Goal: Transaction & Acquisition: Subscribe to service/newsletter

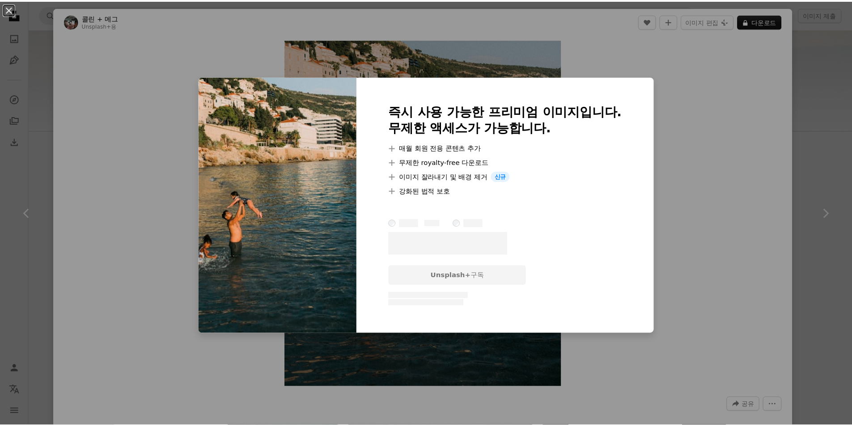
scroll to position [179, 0]
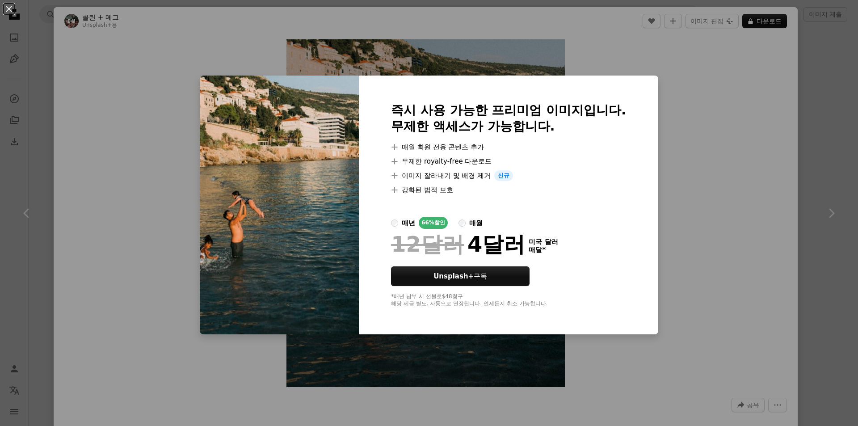
click at [649, 126] on div "즉시 사용 가능한 프리미엄 이미지입니다. 무제한 액세스가 가능합니다. A plus sign 매월 회원 전용 콘텐츠 추가 A plus sign …" at bounding box center [509, 205] width 300 height 259
click at [730, 121] on div "An X shape 즉시 사용 가능한 프리미엄 이미지입니다. 무제한 액세스가 가능합니다. A plus sign 매월 회원 전용 콘텐츠 추가 A…" at bounding box center [429, 213] width 858 height 426
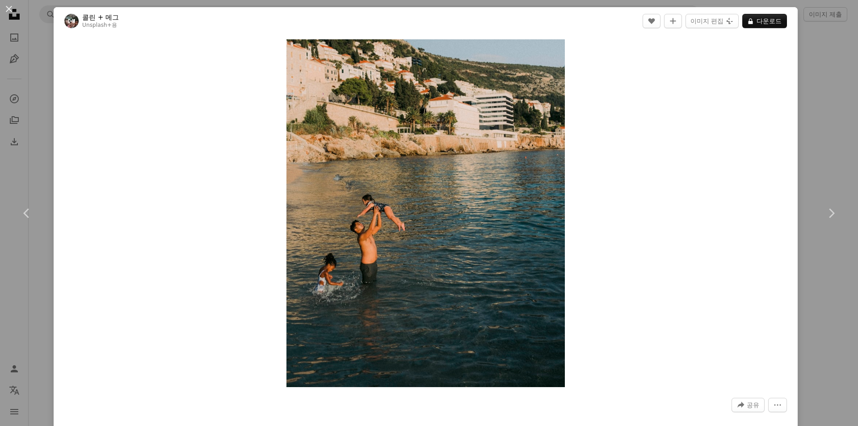
click at [790, 34] on header "콜린 + 메그 Unsplash+ 용 A heart A plus sign 이미지 편집 Plus sign for Unsplash+ A lock 다…" at bounding box center [426, 21] width 744 height 28
click at [814, 46] on div "An X shape Chevron left Chevron right 콜린 + 메그 Unsplash+ 용 A heart A plus sign 이…" at bounding box center [429, 213] width 858 height 426
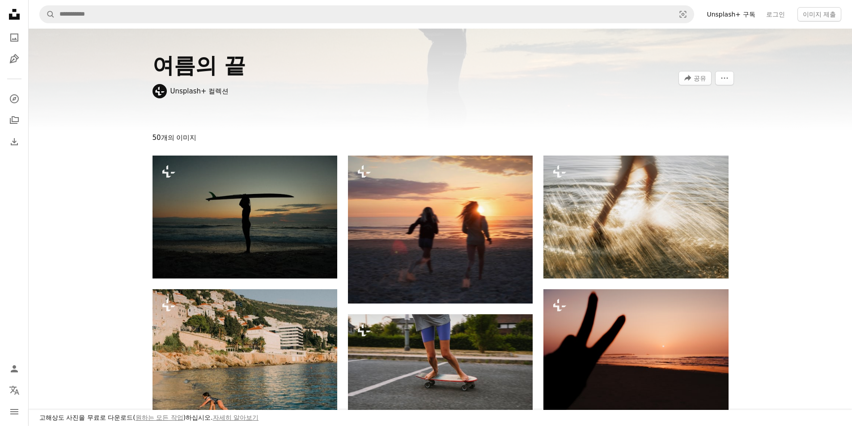
click at [22, 9] on icon "Unsplash logo Unsplash 홈" at bounding box center [14, 14] width 18 height 18
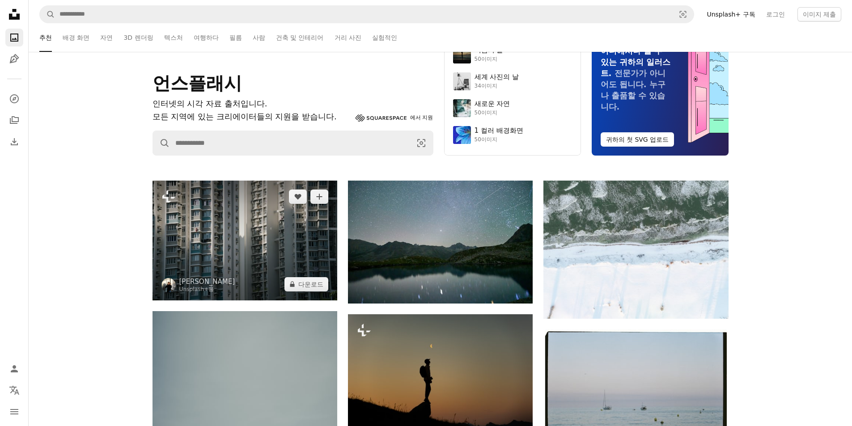
scroll to position [179, 0]
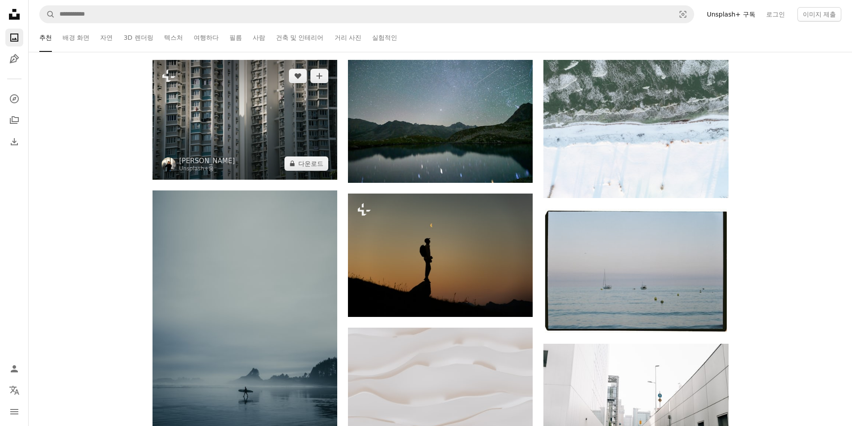
click at [235, 139] on img at bounding box center [244, 120] width 185 height 120
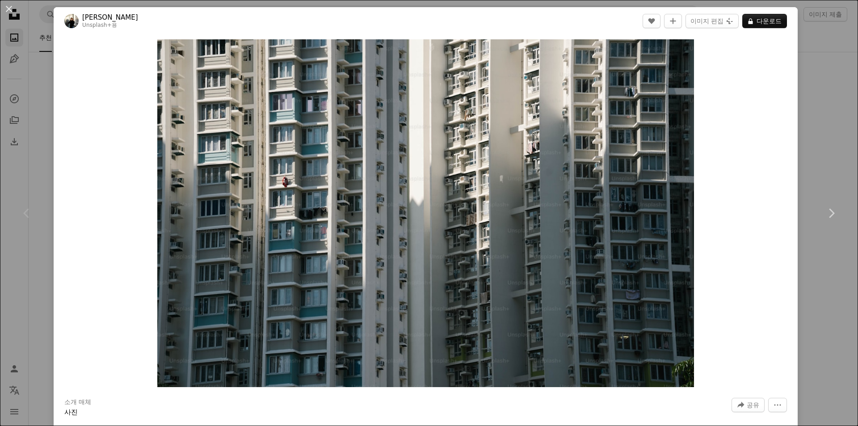
click at [811, 83] on div "An X shape Chevron left Chevron right 줄리아 스퀼라체 Unsplash+ 용 A heart A plus sign …" at bounding box center [429, 213] width 858 height 426
